Goal: Task Accomplishment & Management: Manage account settings

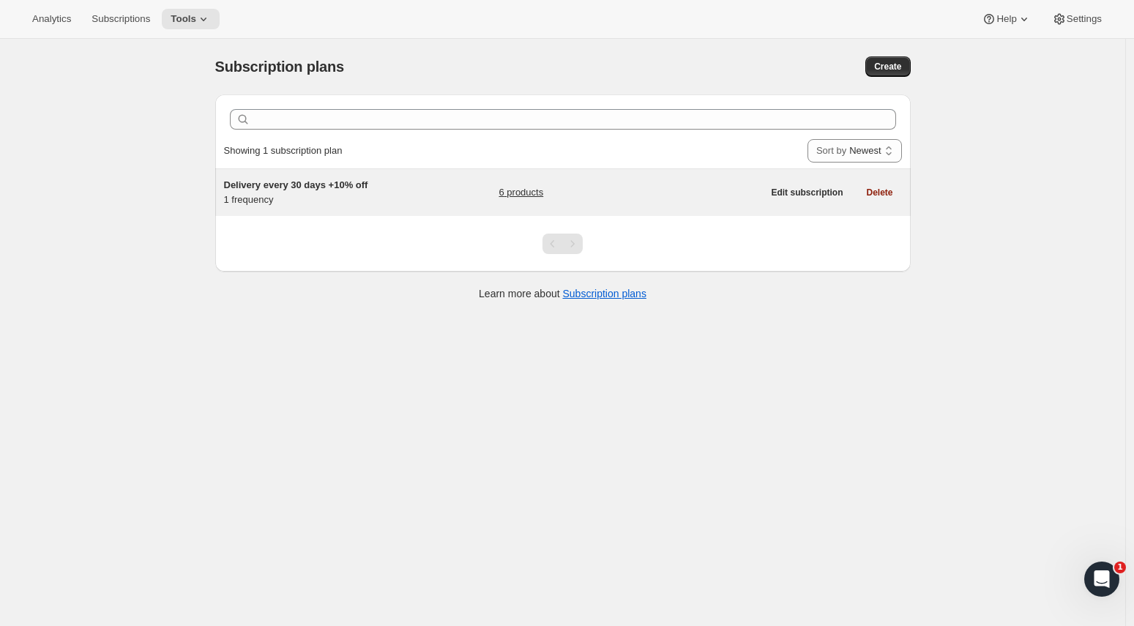
click at [331, 202] on div "Delivery every 30 days +10% off 1 frequency" at bounding box center [315, 192] width 183 height 29
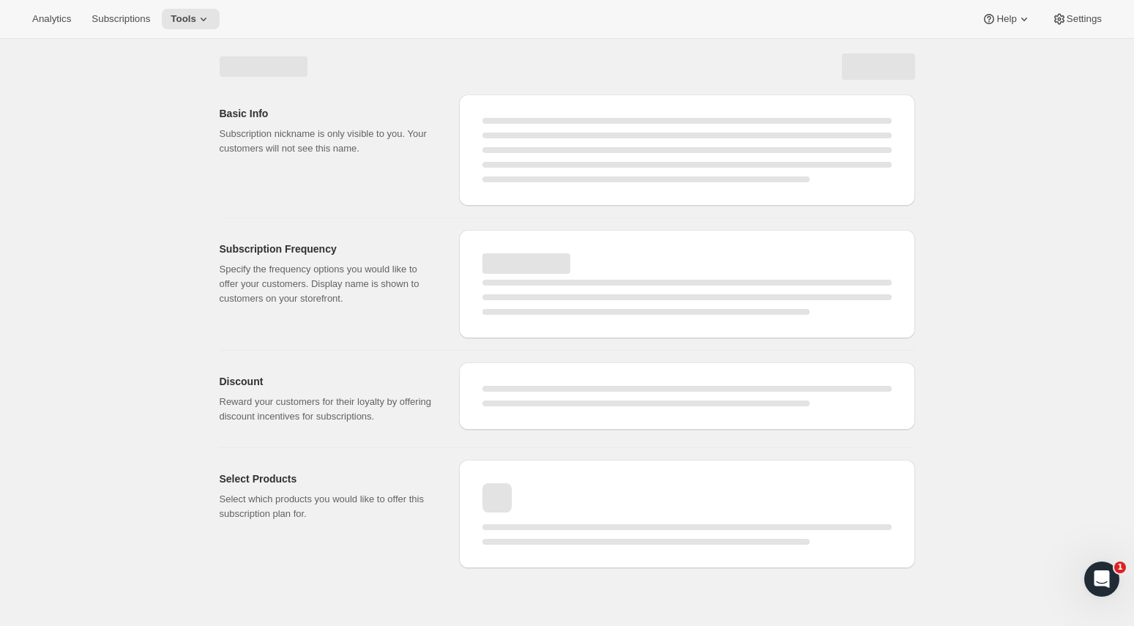
select select "WEEK"
select select "MONTH"
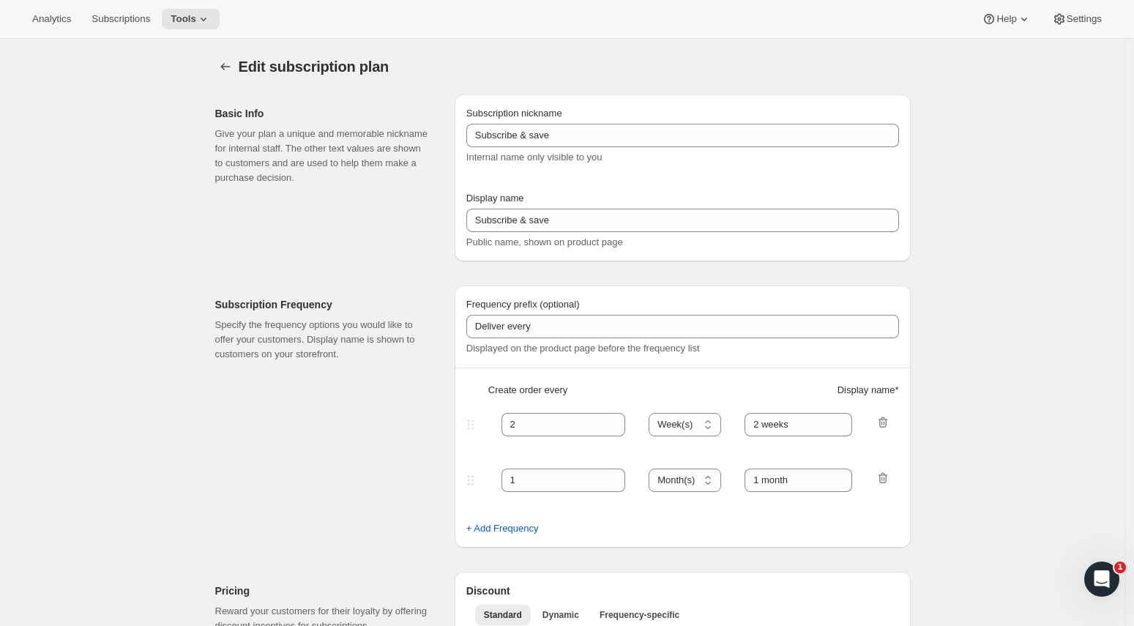
type input "Delivery every 30 days +10% off"
type input "30"
select select "DAY"
type input "30 Days"
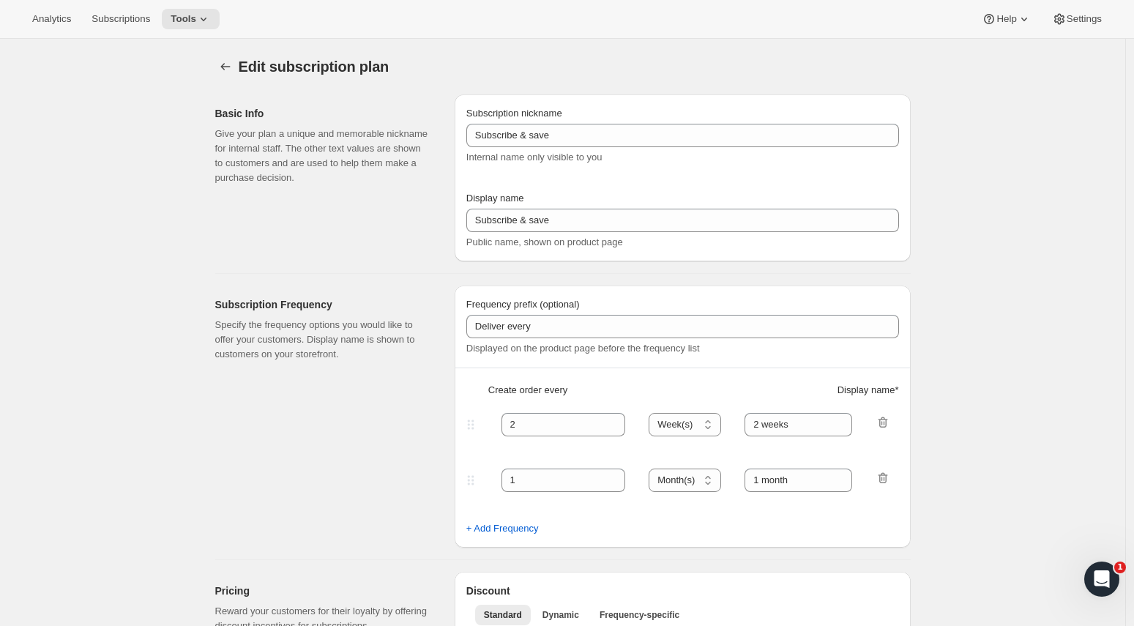
type input "10"
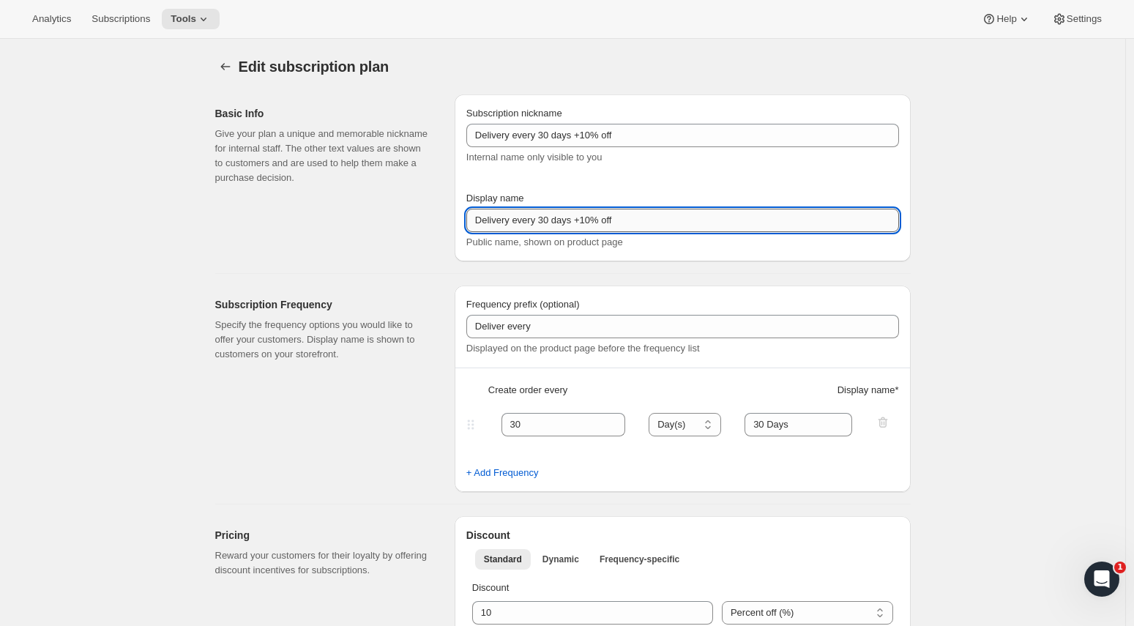
click at [533, 220] on input "Delivery every 30 days +10% off" at bounding box center [682, 220] width 432 height 23
type input "Subscribe & save 10%"
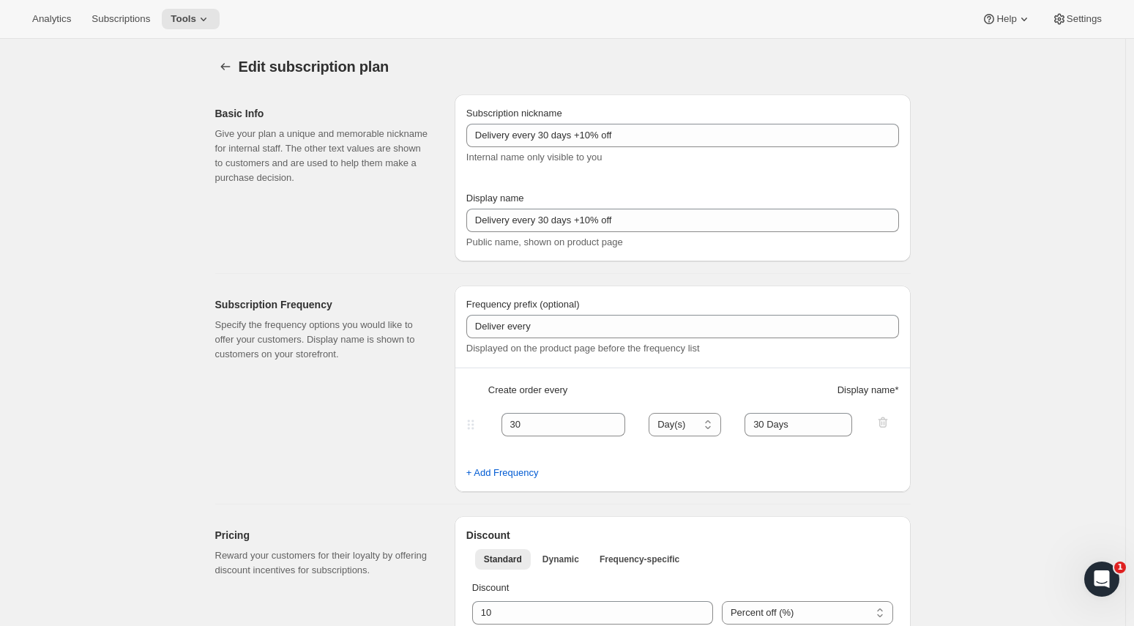
type input "Subscribe & save 10%"
